Goal: Information Seeking & Learning: Learn about a topic

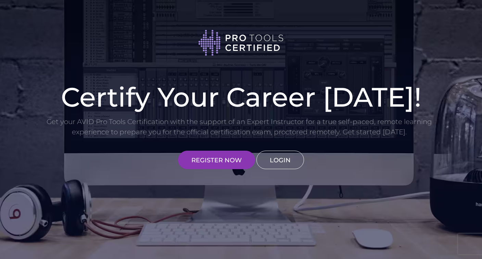
click at [281, 161] on link "LOGIN" at bounding box center [280, 160] width 48 height 18
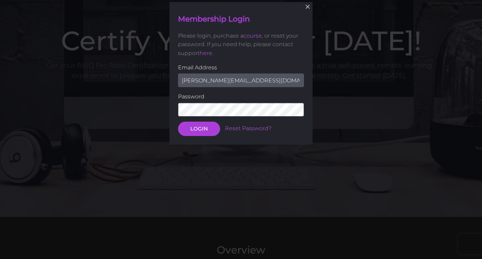
scroll to position [56, 0]
click at [202, 136] on div "× Membership Login Please login, purchase a course , or reset your password. If…" at bounding box center [240, 73] width 143 height 143
click at [201, 133] on button "LOGIN" at bounding box center [199, 128] width 42 height 14
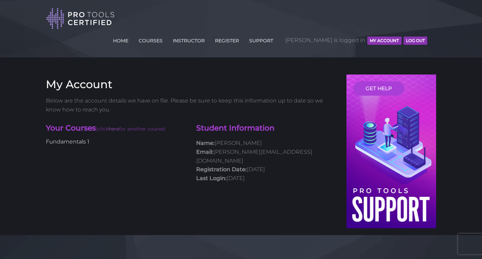
click at [68, 139] on link "Fundamentals 1" at bounding box center [67, 142] width 43 height 6
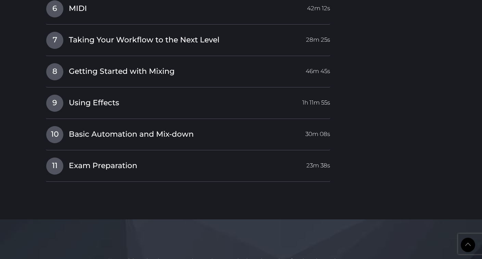
scroll to position [1228, 0]
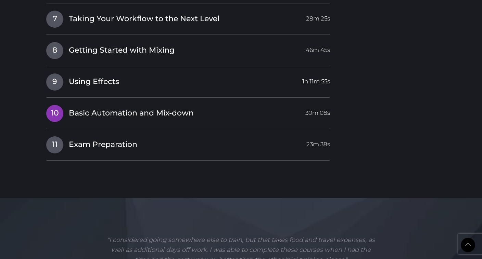
click at [152, 108] on span "Basic Automation and Mix-down" at bounding box center [131, 113] width 125 height 11
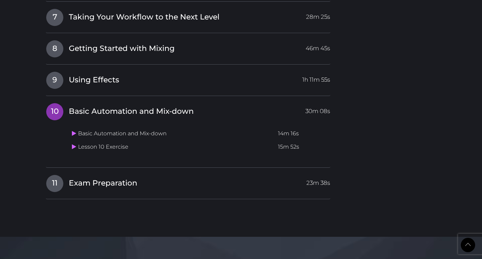
scroll to position [1080, 0]
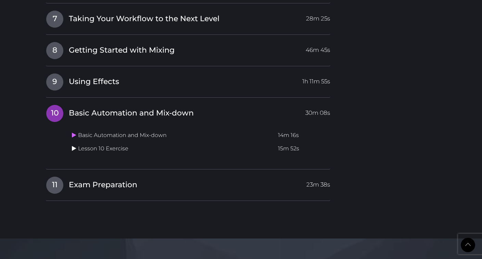
click at [73, 146] on icon at bounding box center [74, 148] width 4 height 5
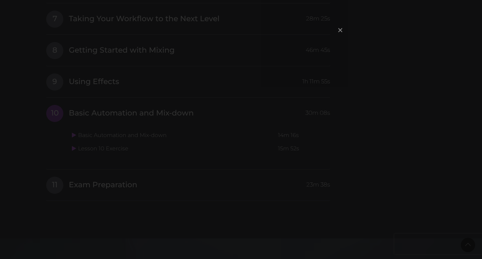
click at [340, 31] on span "×" at bounding box center [340, 30] width 7 height 15
